Goal: Information Seeking & Learning: Find specific fact

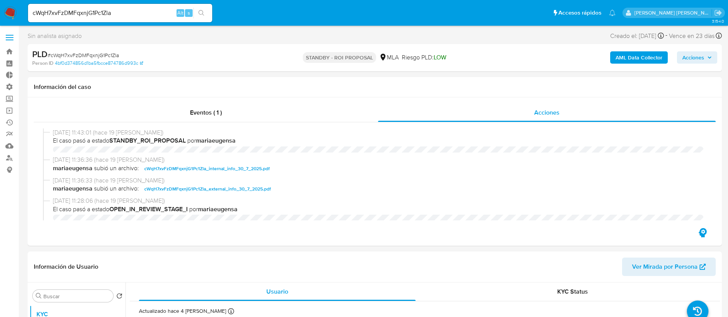
select select "10"
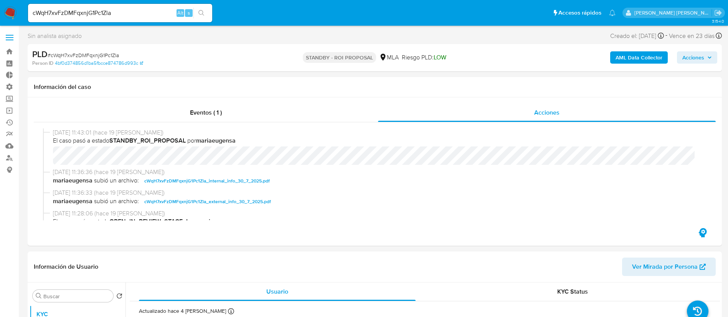
scroll to position [403, 0]
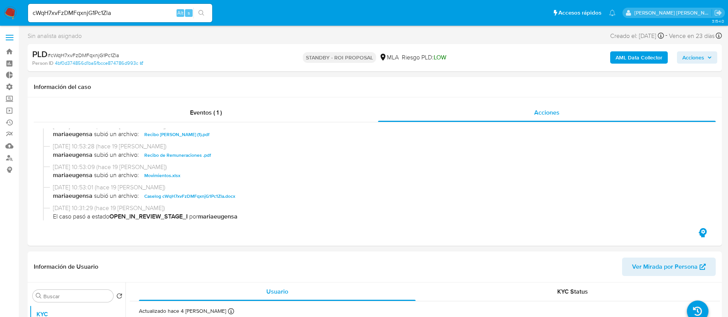
click at [148, 10] on input "cWqH7xvFzDMFqxnjG1Pc1Zla" at bounding box center [120, 13] width 184 height 10
paste input "b1c24c5a01372da57b844bf4c9cc6bc0"
type input "b1c24c5a01372da57b844bf4c9cc6bc0"
click at [205, 8] on button "search-icon" at bounding box center [201, 13] width 16 height 11
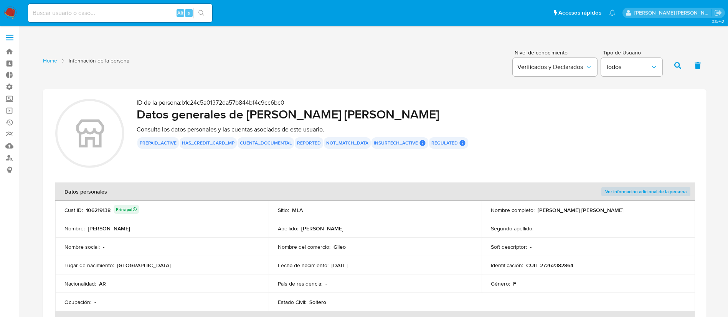
drag, startPoint x: 130, startPoint y: 22, endPoint x: 135, endPoint y: 17, distance: 7.3
click at [130, 22] on div "Alt s" at bounding box center [120, 13] width 184 height 18
click at [135, 16] on input at bounding box center [120, 13] width 184 height 10
paste input "659868827"
type input "659868827"
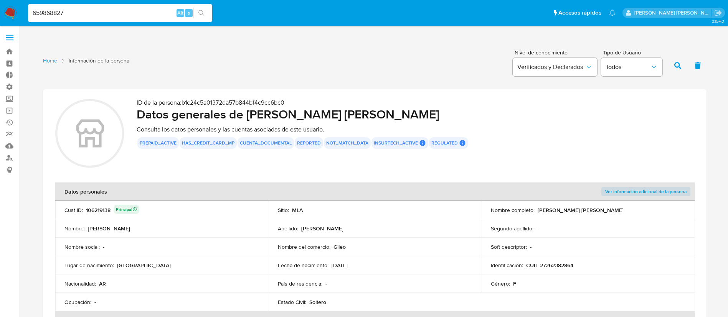
click at [203, 10] on icon "search-icon" at bounding box center [201, 13] width 6 height 6
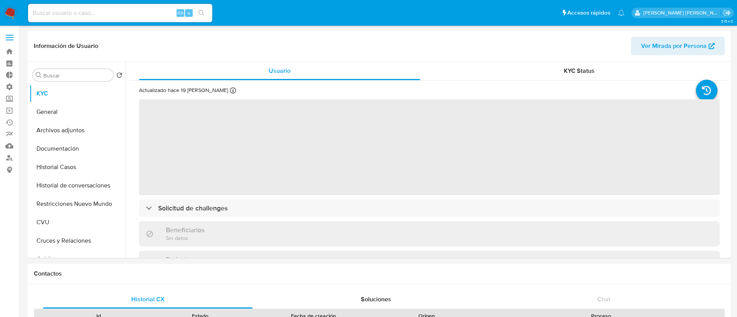
select select "10"
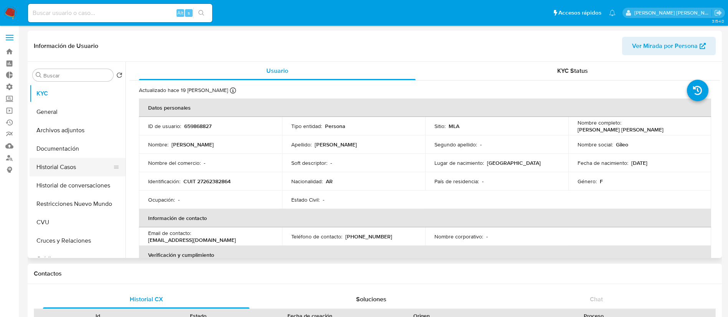
click at [92, 167] on button "Historial Casos" at bounding box center [75, 167] width 90 height 18
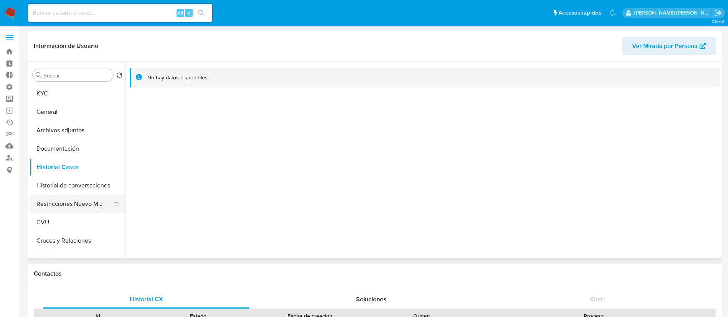
click at [84, 205] on button "Restricciones Nuevo Mundo" at bounding box center [75, 204] width 90 height 18
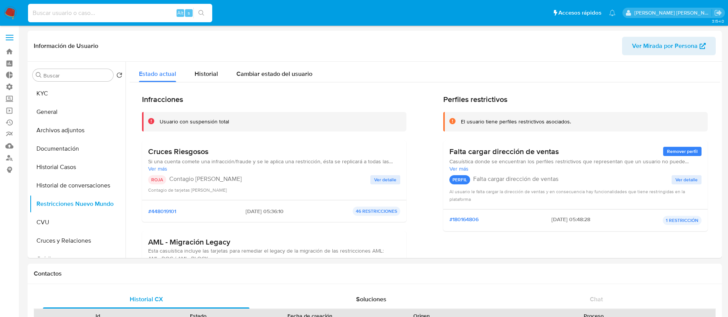
click at [131, 10] on input at bounding box center [120, 13] width 184 height 10
paste input "106219138"
type input "106219138"
click at [208, 13] on button "search-icon" at bounding box center [201, 13] width 16 height 11
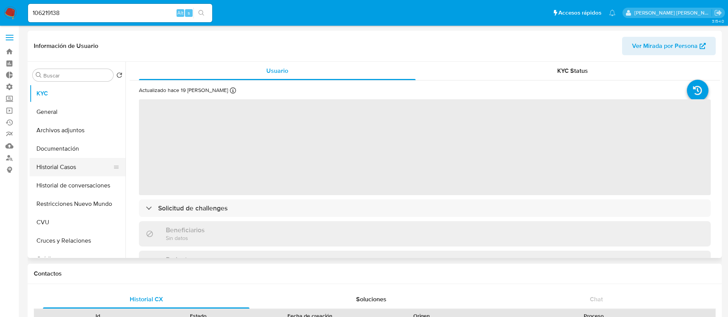
click at [87, 166] on button "Historial Casos" at bounding box center [75, 167] width 90 height 18
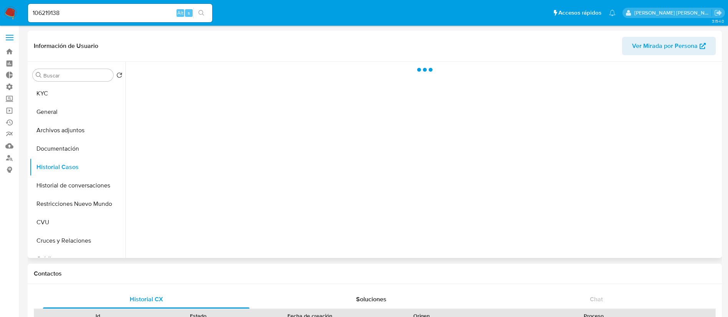
select select "10"
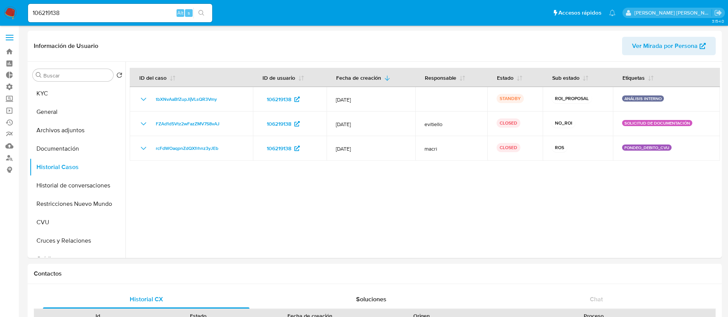
click at [121, 15] on input "106219138" at bounding box center [120, 13] width 184 height 10
paste input "245912520"
type input "245912520"
click at [206, 10] on button "search-icon" at bounding box center [201, 13] width 16 height 11
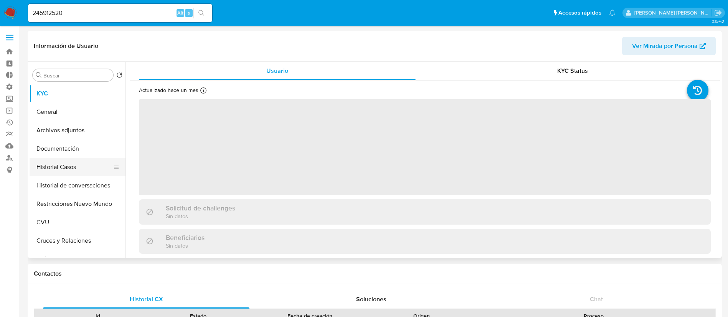
click at [72, 167] on button "Historial Casos" at bounding box center [75, 167] width 90 height 18
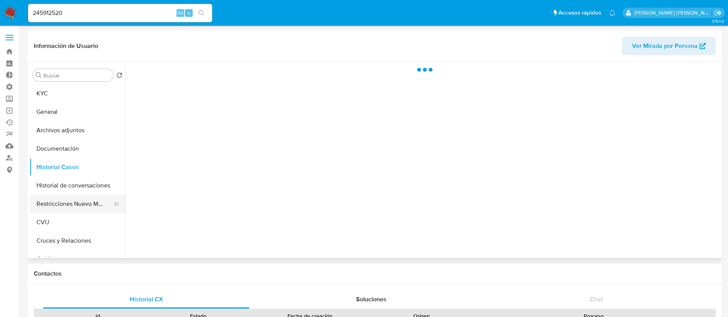
select select "10"
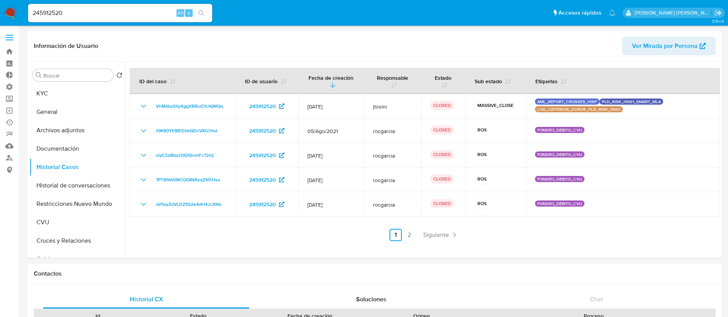
click at [67, 13] on input "245912520" at bounding box center [120, 13] width 184 height 10
paste input "136683113"
type input "1366831130"
click at [205, 15] on button "search-icon" at bounding box center [201, 13] width 16 height 11
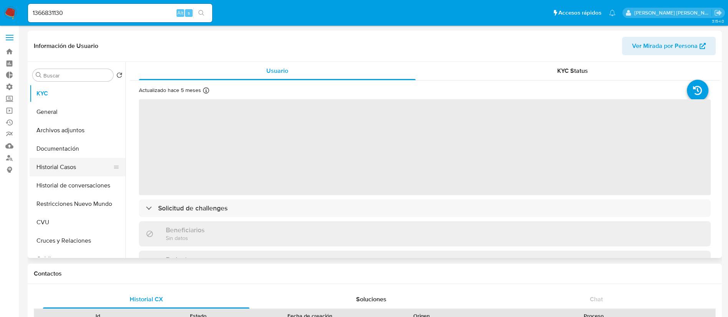
click at [97, 161] on button "Historial Casos" at bounding box center [75, 167] width 90 height 18
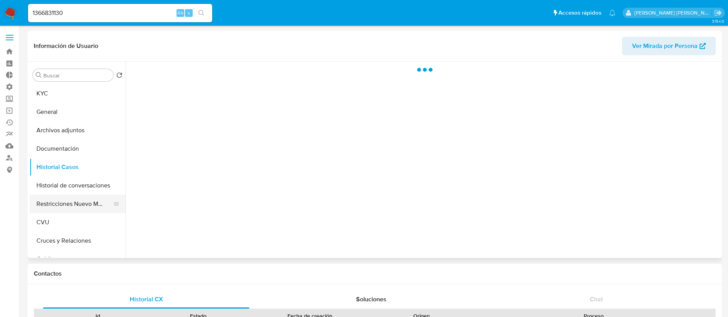
select select "10"
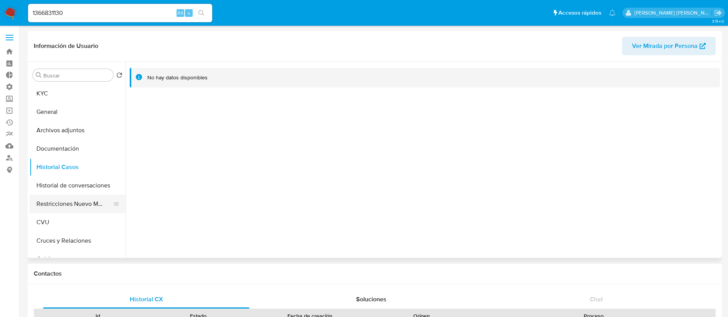
click at [86, 203] on button "Restricciones Nuevo Mundo" at bounding box center [75, 204] width 90 height 18
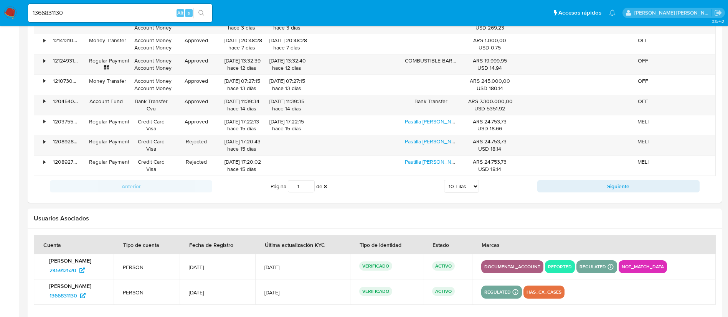
scroll to position [882, 0]
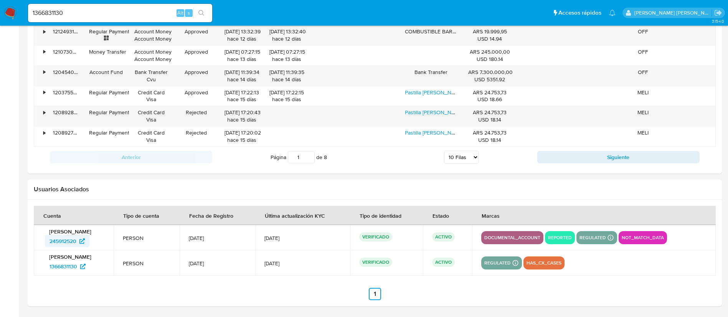
click at [79, 236] on span "245912520" at bounding box center [67, 241] width 35 height 12
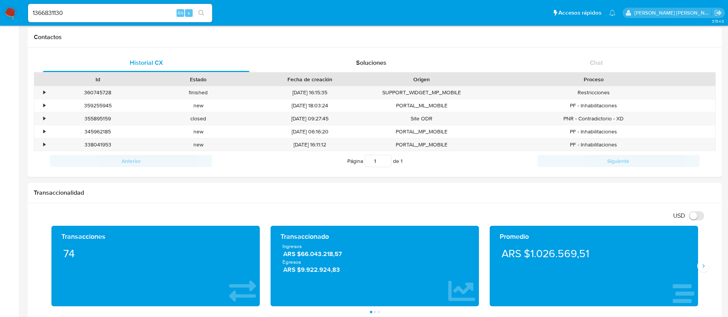
scroll to position [192, 0]
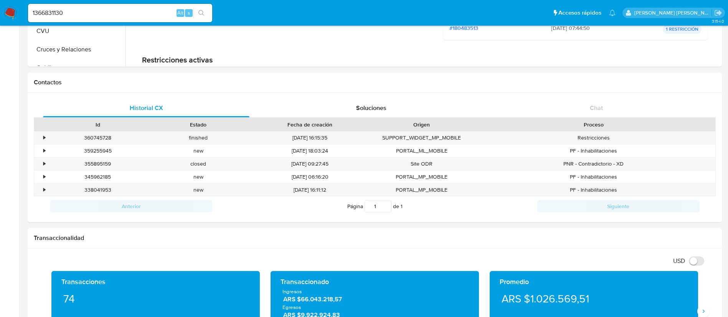
click at [127, 18] on div "1366831130 Alt s" at bounding box center [120, 13] width 184 height 18
click at [131, 13] on input "1366831130" at bounding box center [120, 13] width 184 height 10
paste input "cWqH7xvFzDMFqxnjG1Pc1Zla"
type input "cWqH7xvFzDMFqxnjG1Pc1Zla"
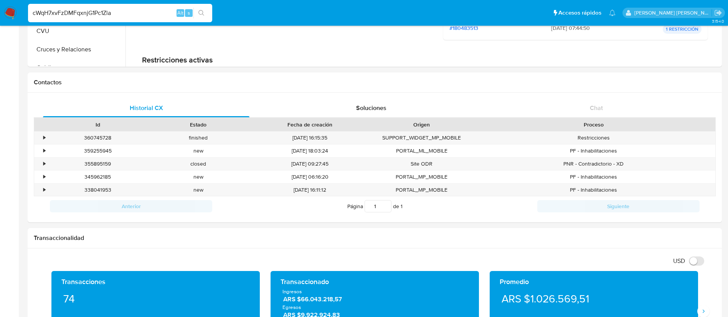
click at [204, 10] on icon "search-icon" at bounding box center [201, 13] width 6 height 6
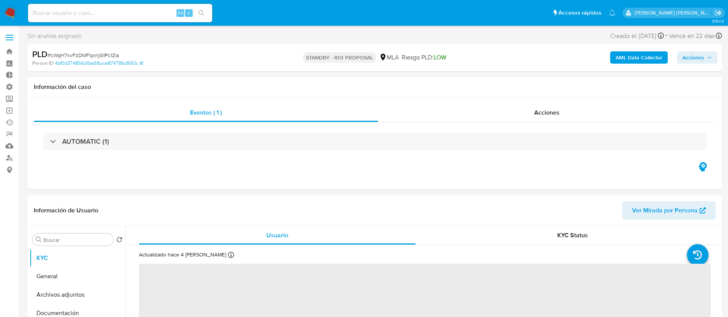
select select "10"
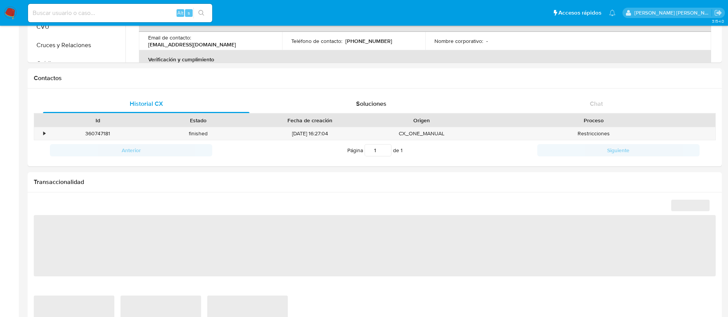
select select "10"
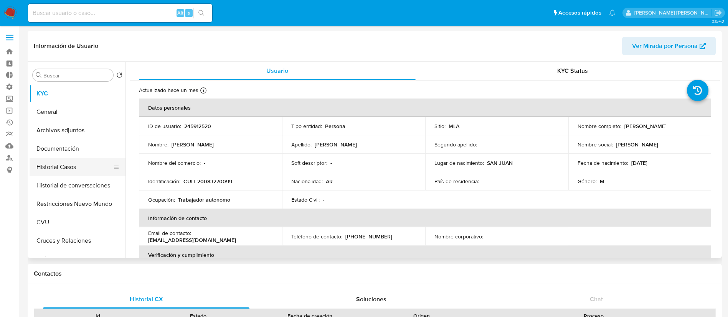
click at [75, 168] on button "Historial Casos" at bounding box center [75, 167] width 90 height 18
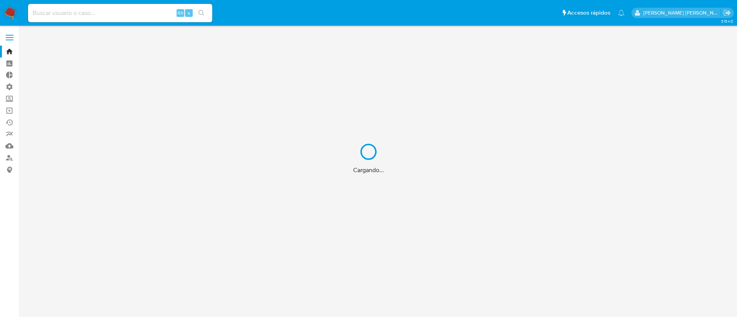
click at [143, 17] on div "Cargando..." at bounding box center [368, 158] width 737 height 317
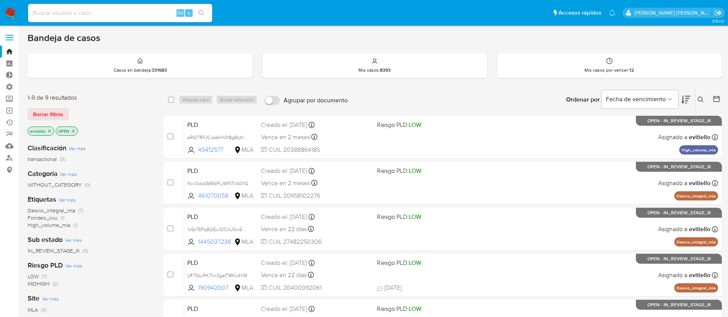
click at [134, 17] on input at bounding box center [120, 13] width 184 height 10
paste input "eR6ITRFJCisVeHVX8g8qXIAh"
type input "eR6ITRFJCisVeHVX8g8qXIAh"
click at [206, 12] on button "search-icon" at bounding box center [201, 13] width 16 height 11
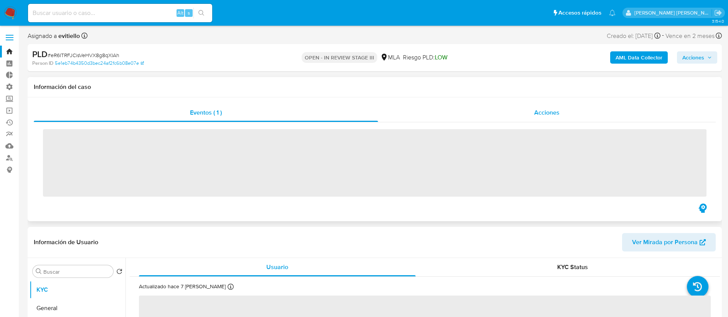
click at [542, 107] on div "Acciones" at bounding box center [547, 113] width 338 height 18
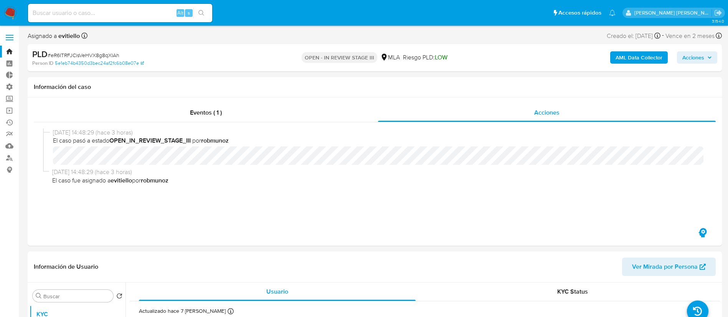
select select "10"
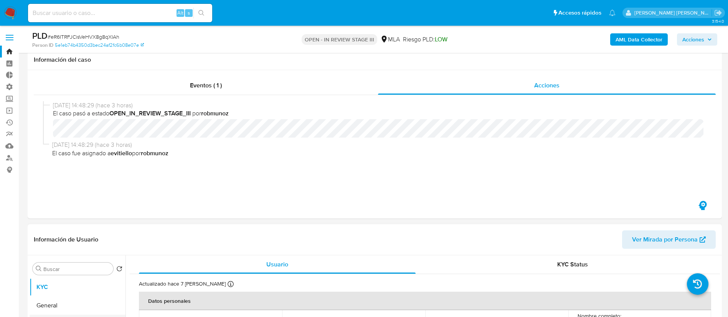
scroll to position [115, 0]
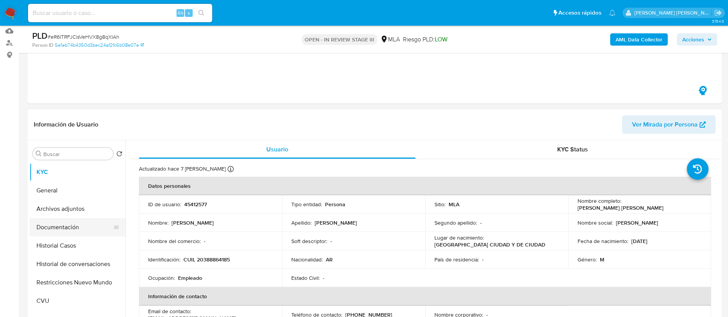
click at [87, 228] on button "Documentación" at bounding box center [75, 227] width 90 height 18
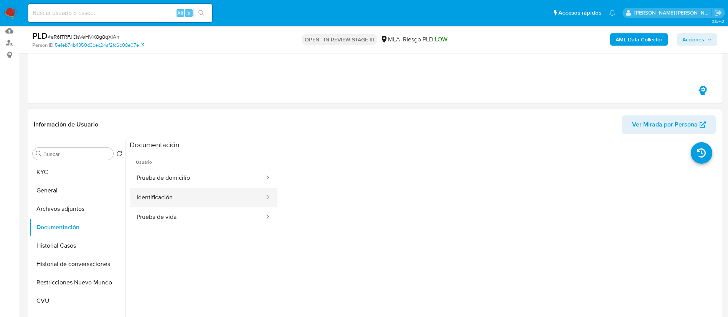
click at [201, 189] on button "Identificación" at bounding box center [197, 198] width 135 height 20
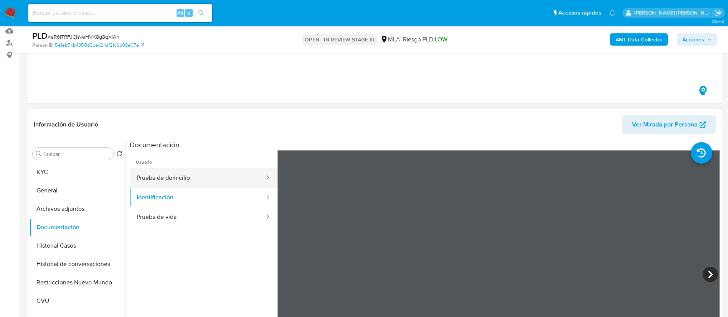
drag, startPoint x: 233, startPoint y: 161, endPoint x: 227, endPoint y: 173, distance: 13.6
click at [232, 161] on span "Usuario" at bounding box center [204, 159] width 148 height 18
click at [224, 178] on button "Prueba de domicilio" at bounding box center [197, 179] width 135 height 20
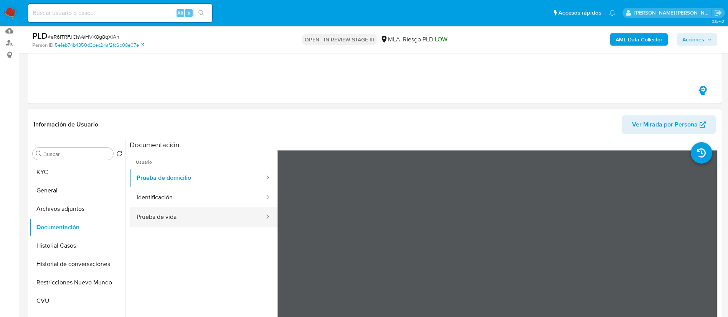
click at [224, 221] on button "Prueba de vida" at bounding box center [197, 218] width 135 height 20
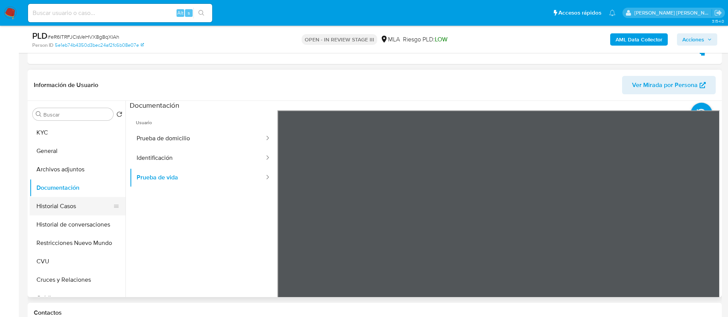
scroll to position [173, 0]
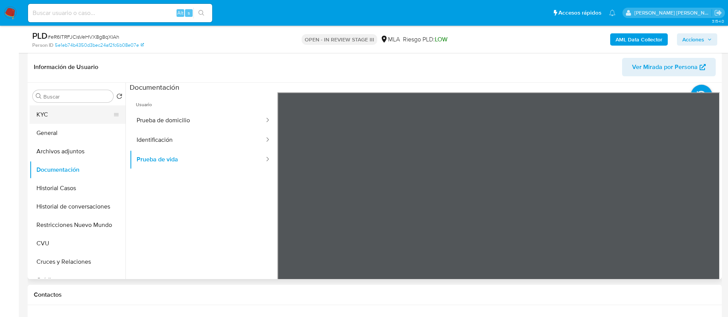
click at [87, 119] on button "KYC" at bounding box center [75, 115] width 90 height 18
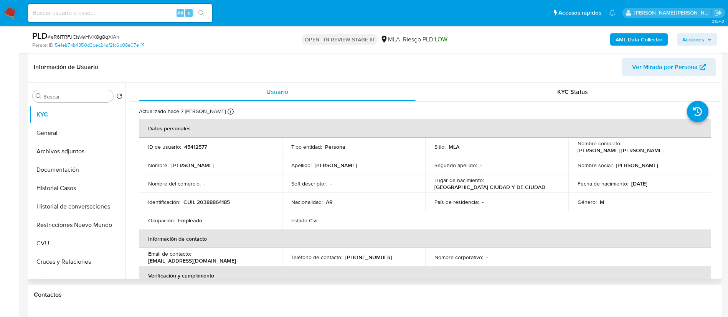
click at [664, 147] on p "[PERSON_NAME] [PERSON_NAME]" at bounding box center [621, 150] width 86 height 7
copy p "[PERSON_NAME]"
click at [83, 170] on button "Documentación" at bounding box center [75, 170] width 90 height 18
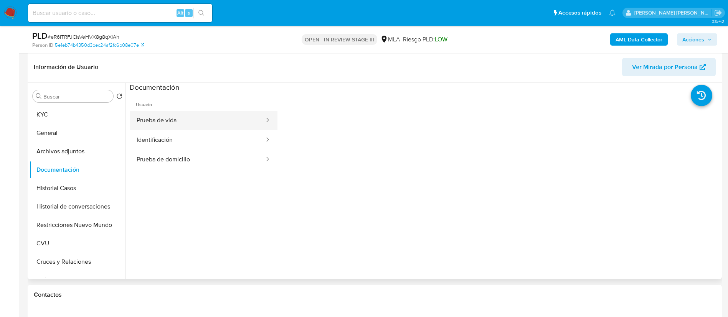
click at [178, 125] on button "Prueba de vida" at bounding box center [197, 121] width 135 height 20
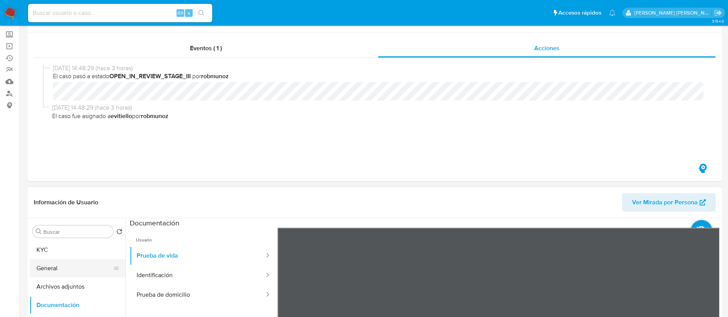
scroll to position [115, 0]
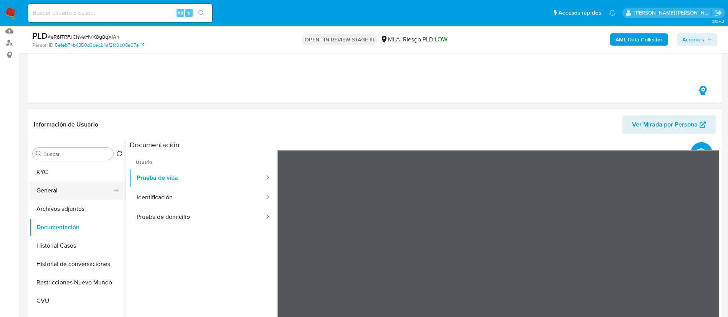
click at [79, 194] on button "General" at bounding box center [75, 191] width 90 height 18
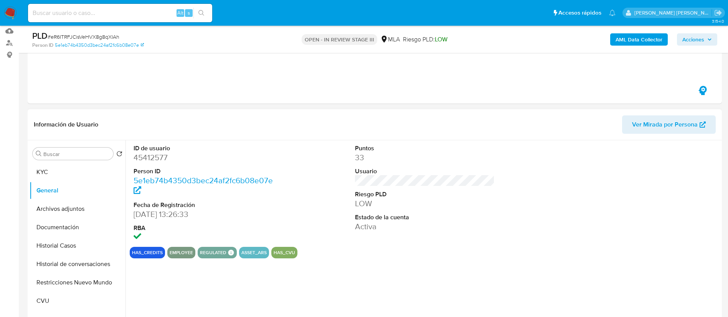
click at [160, 156] on dd "45412577" at bounding box center [204, 157] width 140 height 11
copy dd "45412577"
click at [12, 12] on img at bounding box center [10, 13] width 13 height 13
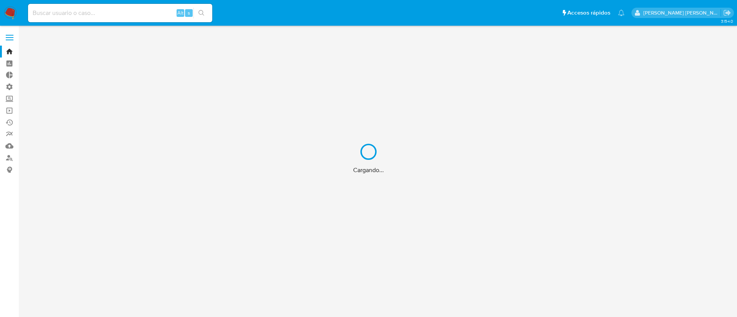
click at [9, 149] on div "Cargando..." at bounding box center [368, 158] width 737 height 317
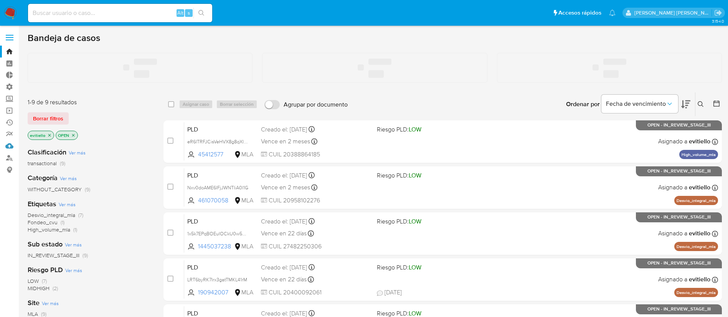
click at [8, 147] on link "Mulan" at bounding box center [45, 146] width 91 height 12
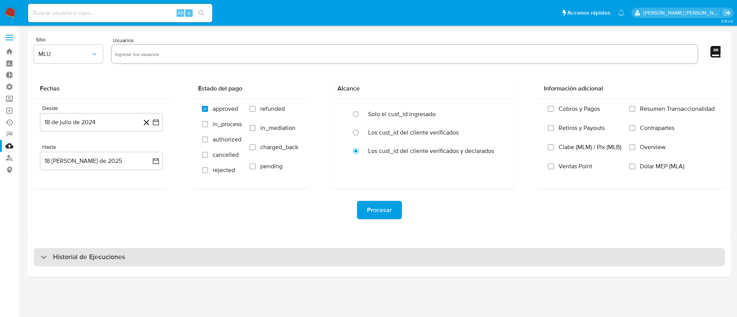
click at [225, 259] on div "Historial de Ejecuciones" at bounding box center [379, 257] width 691 height 18
select select "10"
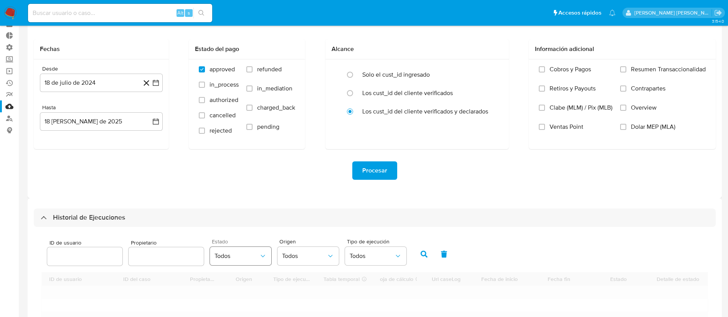
scroll to position [58, 0]
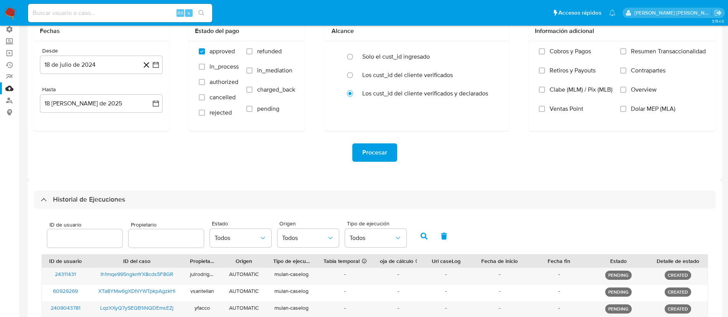
click at [107, 242] on input "number" at bounding box center [84, 239] width 75 height 10
type input "45412577"
click at [421, 240] on icon "button" at bounding box center [424, 236] width 7 height 7
